Goal: Transaction & Acquisition: Purchase product/service

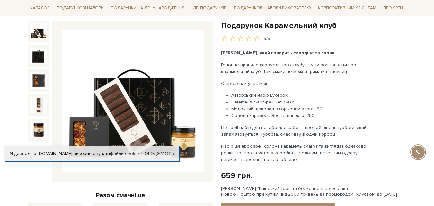
scroll to position [64, 0]
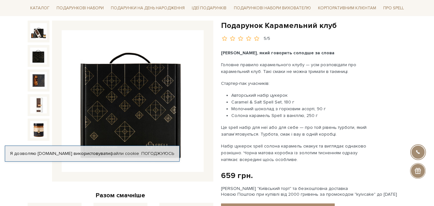
click at [38, 55] on img at bounding box center [38, 56] width 17 height 17
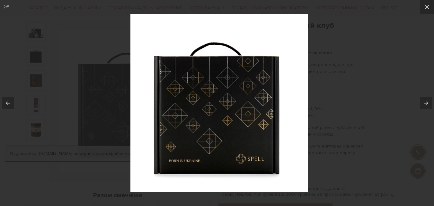
click at [41, 79] on div at bounding box center [217, 103] width 434 height 206
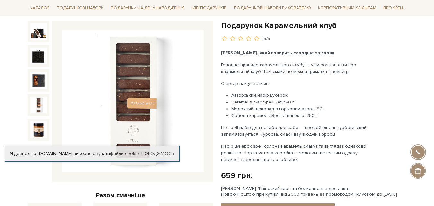
click at [40, 103] on img at bounding box center [38, 105] width 17 height 17
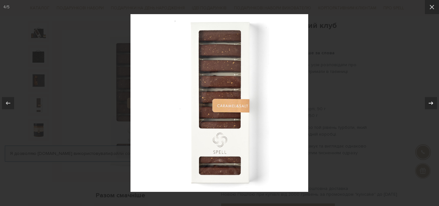
click at [429, 100] on icon at bounding box center [431, 103] width 8 height 8
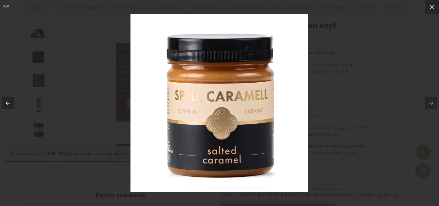
click at [9, 101] on icon at bounding box center [8, 103] width 8 height 8
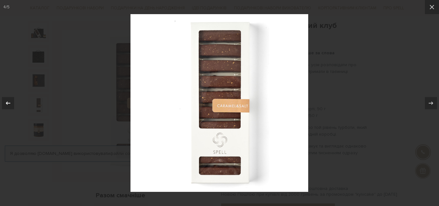
click at [10, 100] on icon at bounding box center [8, 103] width 8 height 8
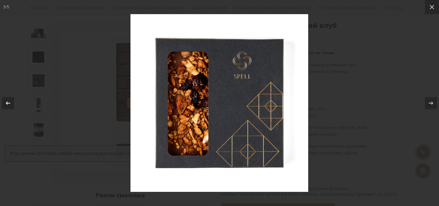
click at [11, 100] on icon at bounding box center [8, 103] width 8 height 8
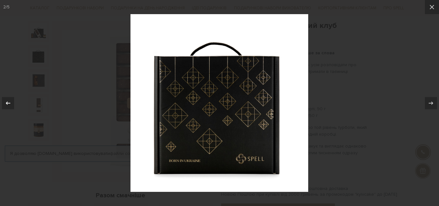
click at [11, 100] on icon at bounding box center [8, 103] width 8 height 8
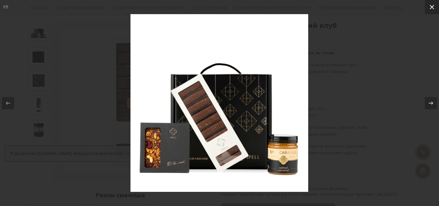
click at [433, 7] on icon at bounding box center [432, 7] width 8 height 8
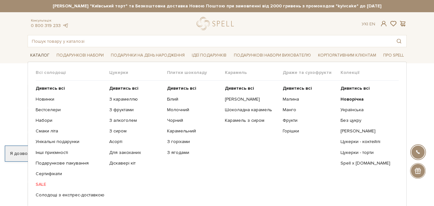
click at [40, 54] on link "Каталог" at bounding box center [40, 55] width 24 height 10
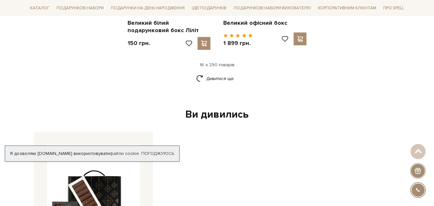
scroll to position [803, 0]
